Goal: Transaction & Acquisition: Purchase product/service

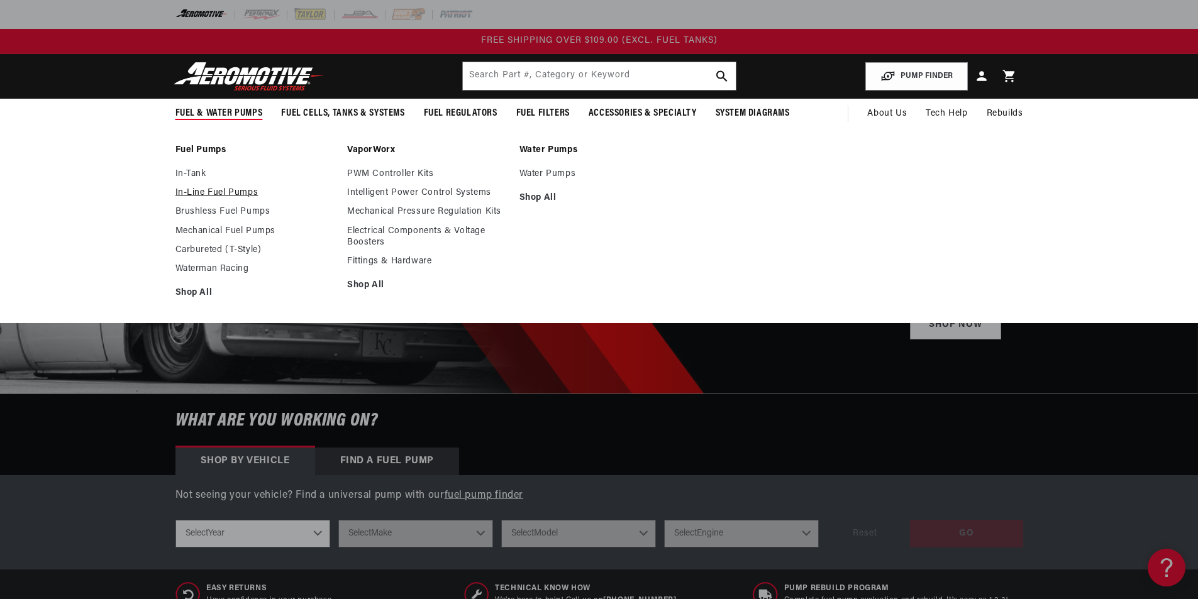
click at [217, 190] on link "In-Line Fuel Pumps" at bounding box center [255, 192] width 160 height 11
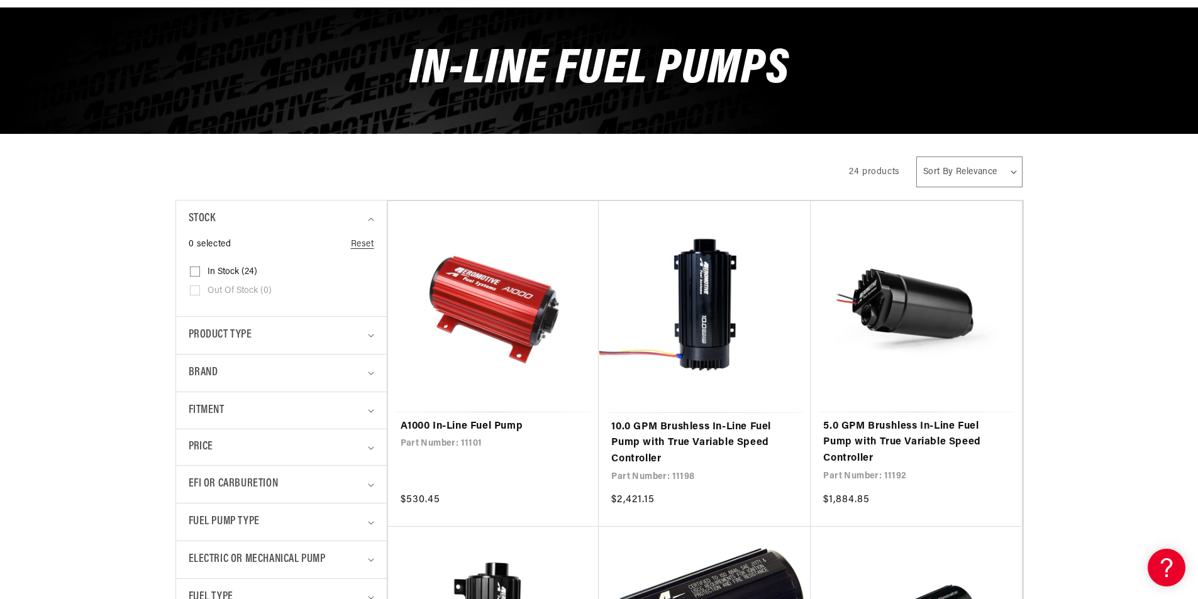
scroll to position [189, 0]
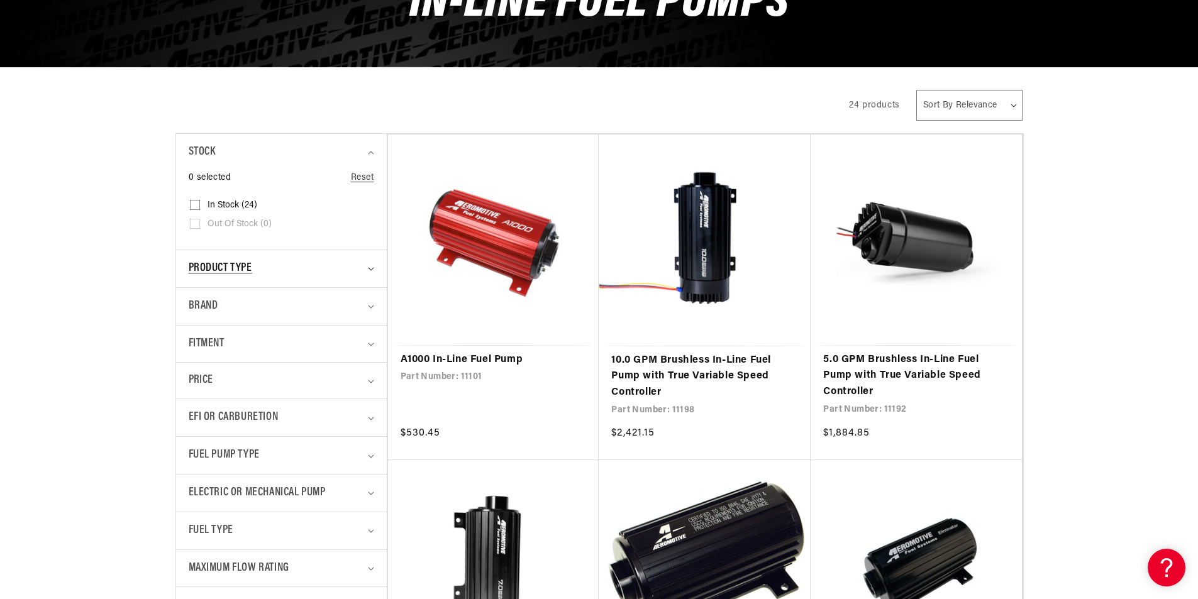
click at [299, 266] on div "Product type" at bounding box center [276, 269] width 175 height 18
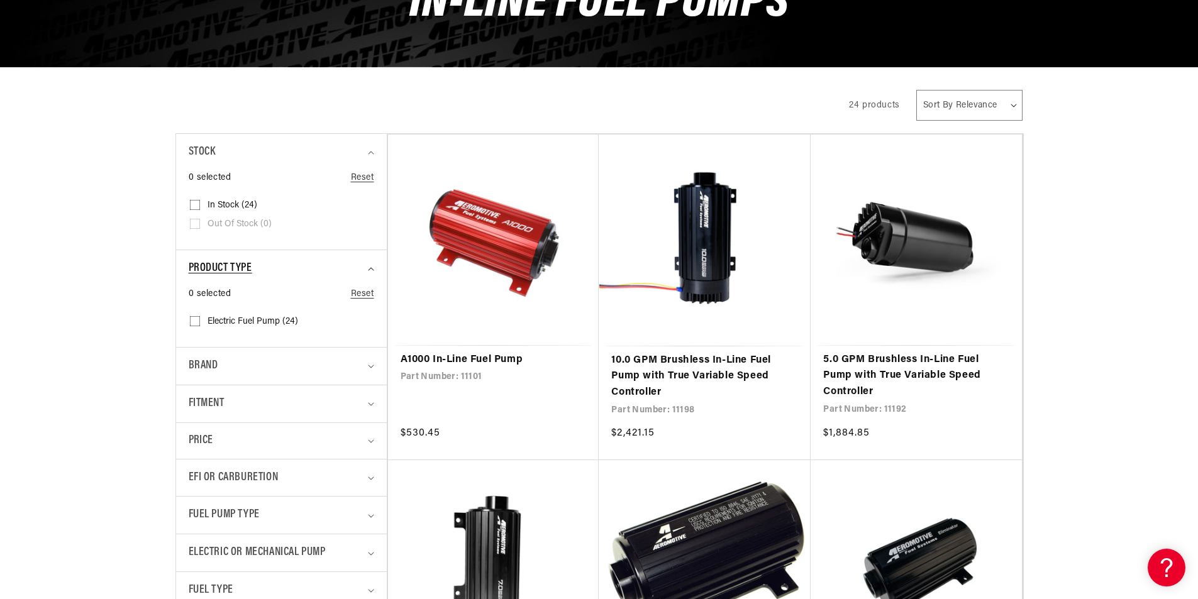
click at [299, 265] on div "Product type" at bounding box center [276, 269] width 175 height 18
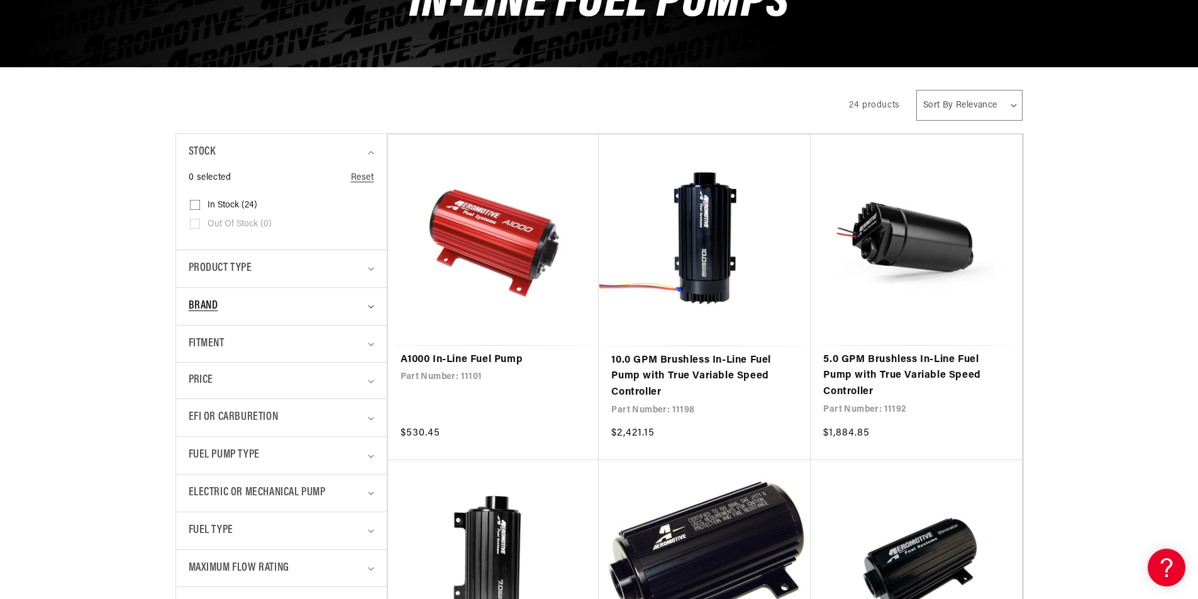
scroll to position [0, 0]
click at [246, 313] on div "Brand" at bounding box center [276, 306] width 175 height 18
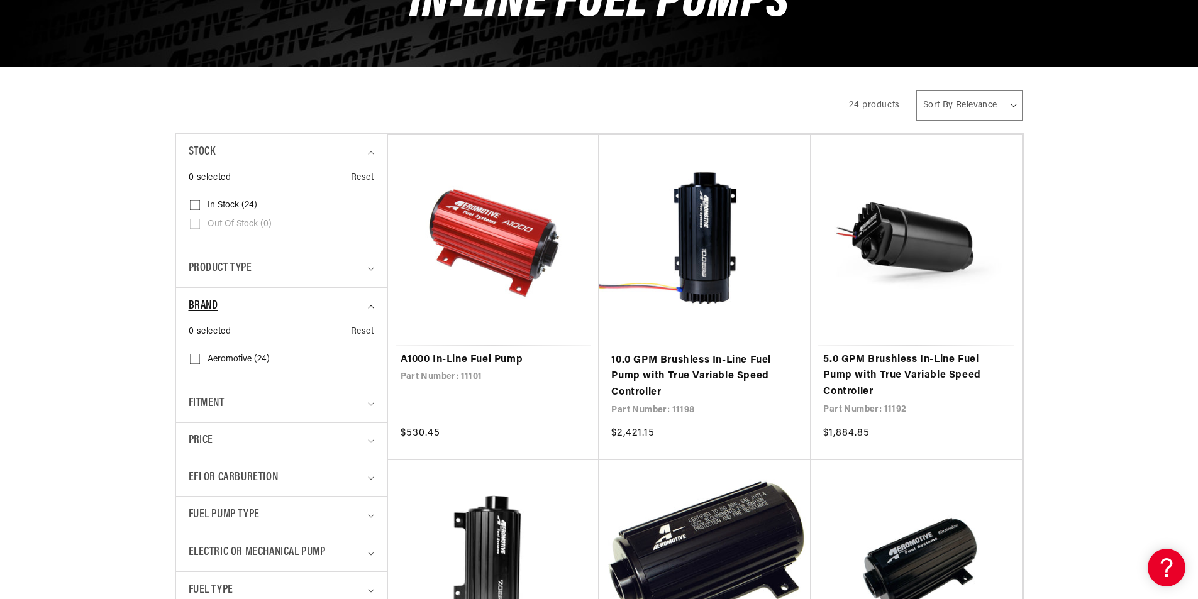
click at [246, 313] on div "Brand" at bounding box center [276, 306] width 175 height 18
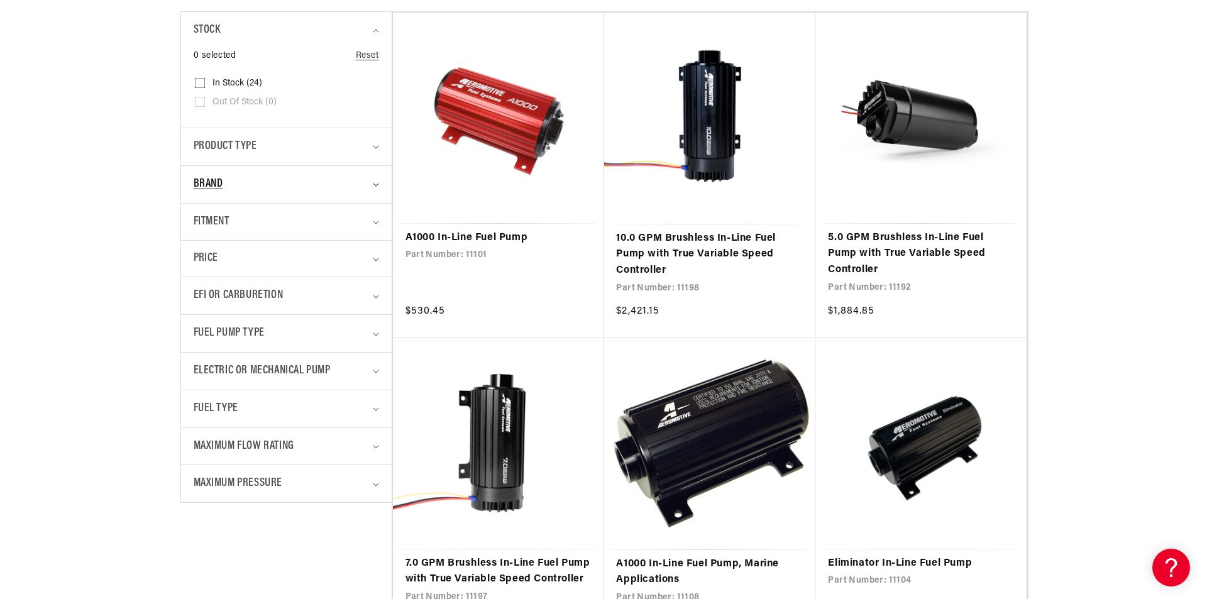
scroll to position [377, 0]
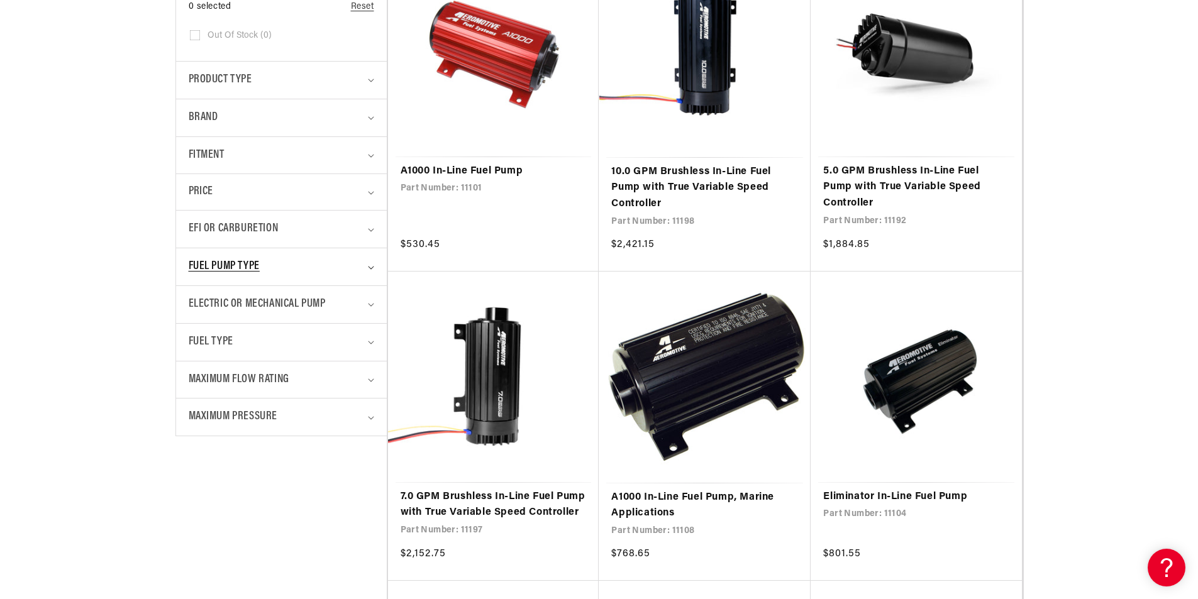
click at [231, 273] on span "Fuel Pump Type" at bounding box center [224, 267] width 71 height 18
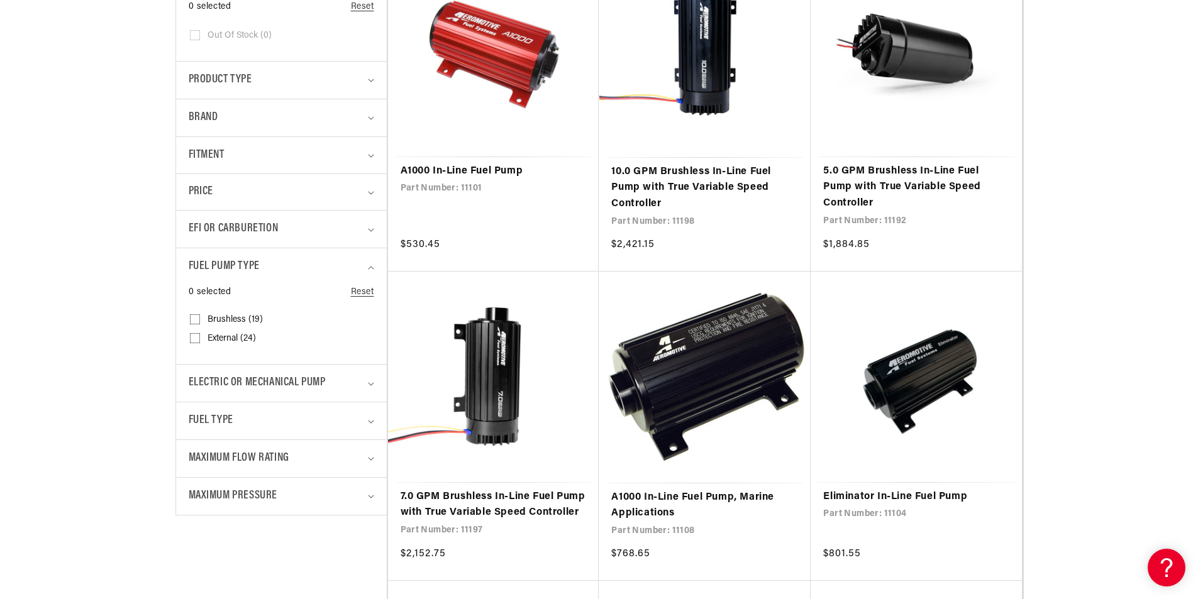
drag, startPoint x: 193, startPoint y: 317, endPoint x: 251, endPoint y: 328, distance: 59.4
click at [193, 316] on label "Brushless (19) Brushless (19 products)" at bounding box center [277, 320] width 175 height 19
click at [193, 317] on input "Brushless (19) Brushless (19 products)" at bounding box center [195, 322] width 10 height 10
checkbox input "true"
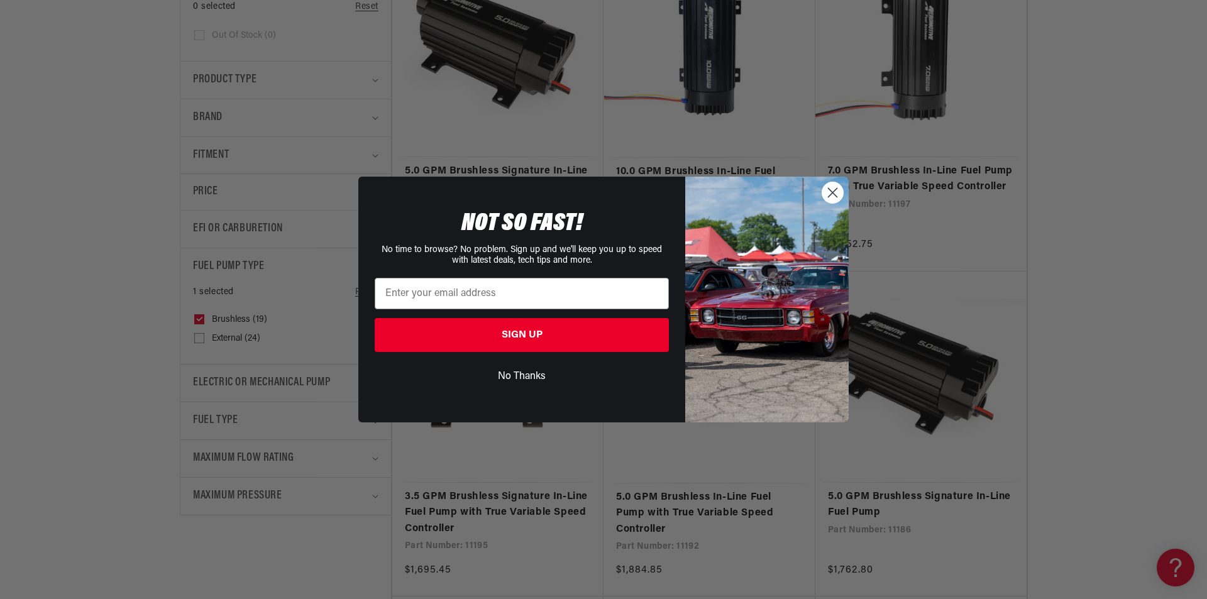
click at [832, 196] on circle "Close dialog" at bounding box center [832, 192] width 21 height 21
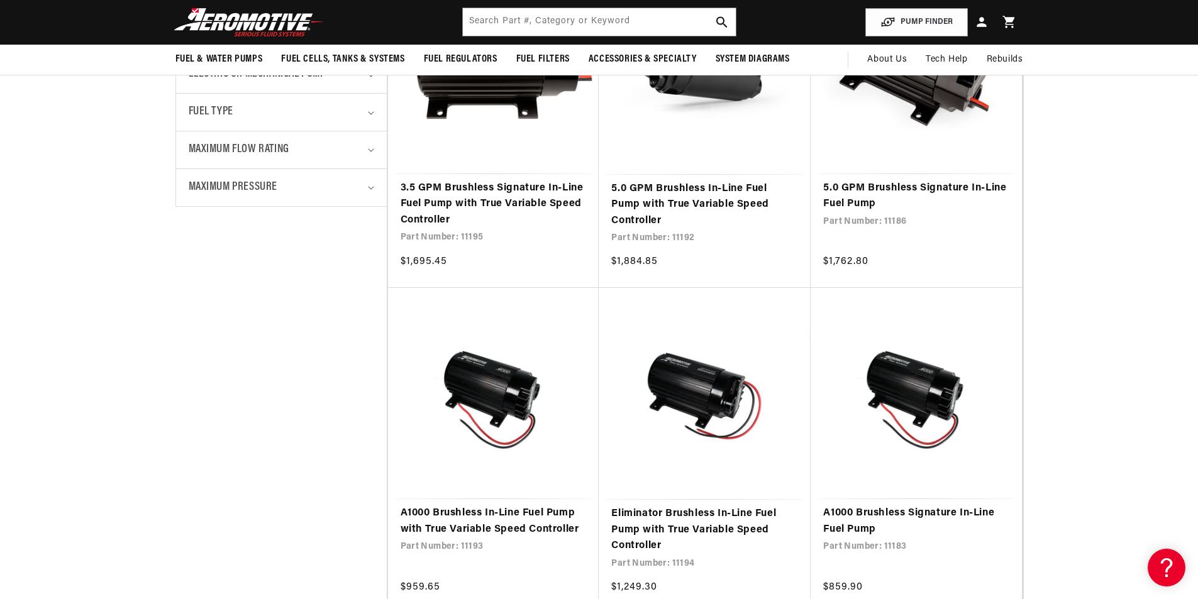
scroll to position [440, 0]
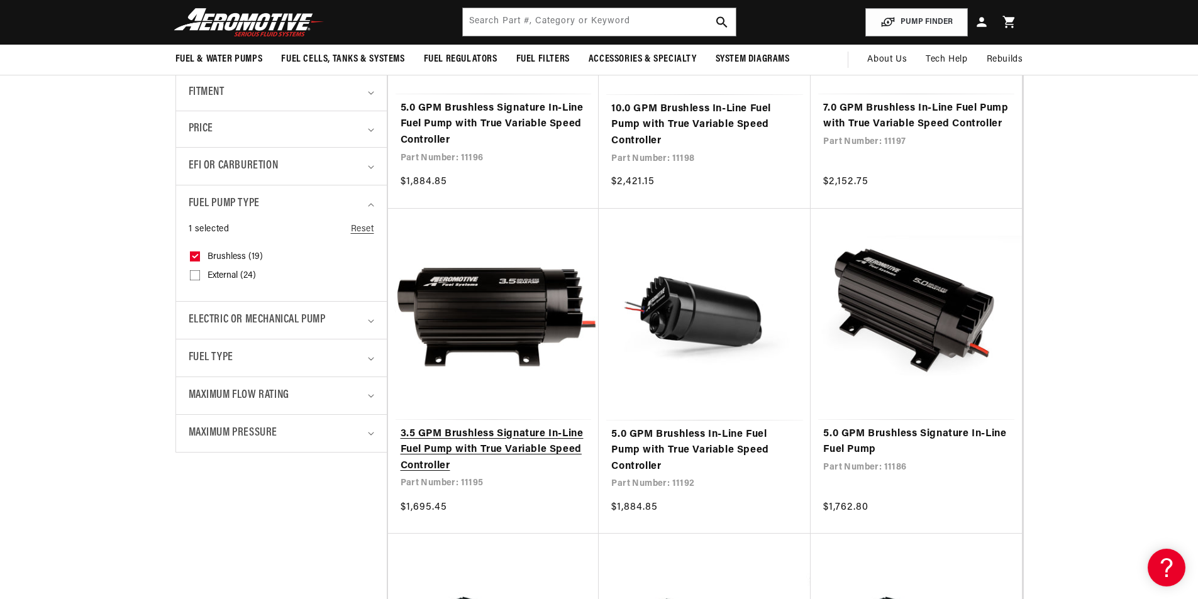
click at [465, 447] on link "3.5 GPM Brushless Signature In-Line Fuel Pump with True Variable Speed Controll…" at bounding box center [493, 450] width 186 height 48
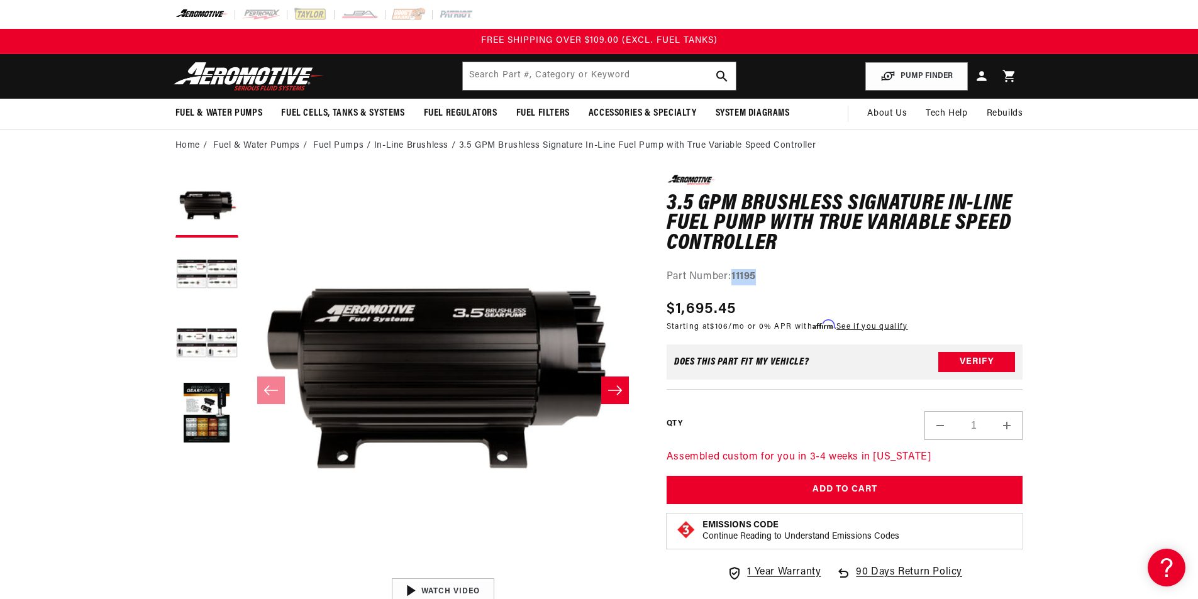
drag, startPoint x: 758, startPoint y: 280, endPoint x: 734, endPoint y: 278, distance: 24.6
click at [734, 278] on strong "11195" at bounding box center [743, 277] width 25 height 10
copy strong "11195"
